Goal: Information Seeking & Learning: Learn about a topic

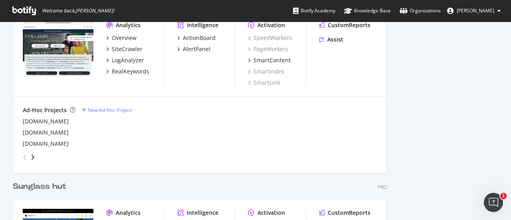
scroll to position [553, 0]
click at [33, 158] on icon "angle-right" at bounding box center [33, 157] width 4 height 6
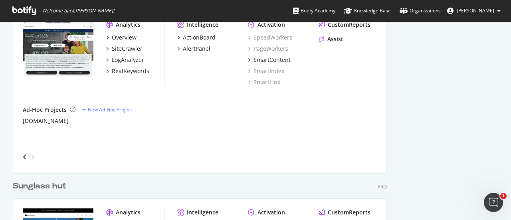
scroll to position [697, 0]
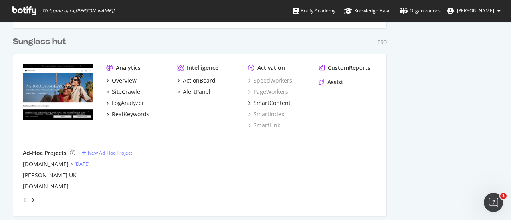
click at [83, 164] on link "[DATE]" at bounding box center [82, 163] width 16 height 7
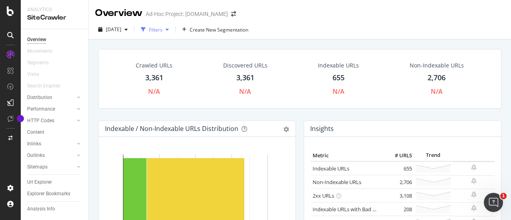
click at [162, 28] on div "Filters" at bounding box center [156, 29] width 14 height 7
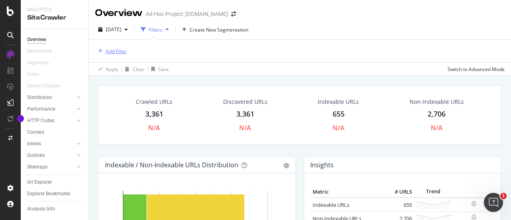
click at [117, 48] on div "Add Filter" at bounding box center [116, 51] width 21 height 7
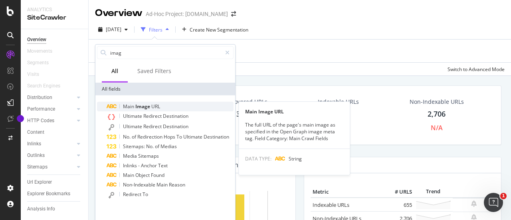
type input "imag"
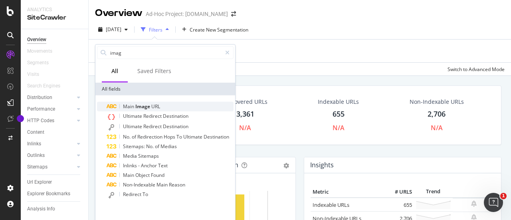
click at [144, 105] on span "Image" at bounding box center [143, 106] width 16 height 7
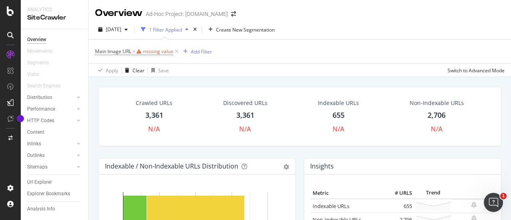
click at [251, 55] on div "Main Image URL = missing value Add Filter" at bounding box center [299, 51] width 409 height 24
